Goal: Transaction & Acquisition: Subscribe to service/newsletter

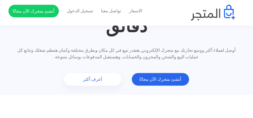
scroll to position [25, 0]
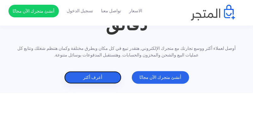
click at [93, 79] on link "أعرف أكثر" at bounding box center [92, 77] width 57 height 13
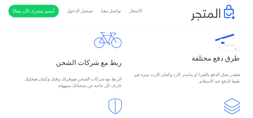
scroll to position [118, 0]
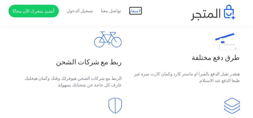
click at [135, 11] on link "الاسعار" at bounding box center [135, 11] width 13 height 7
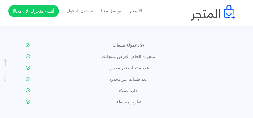
scroll to position [718, 0]
